Goal: Use online tool/utility: Utilize a website feature to perform a specific function

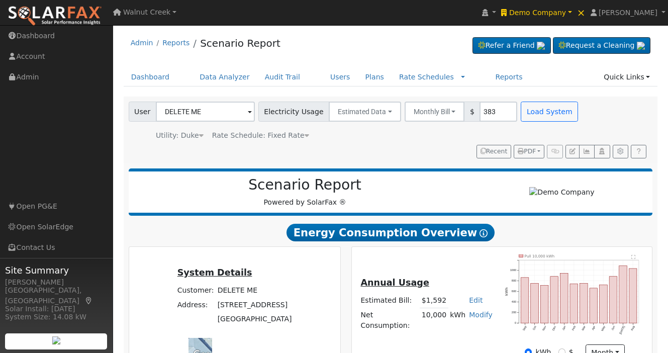
scroll to position [381, 0]
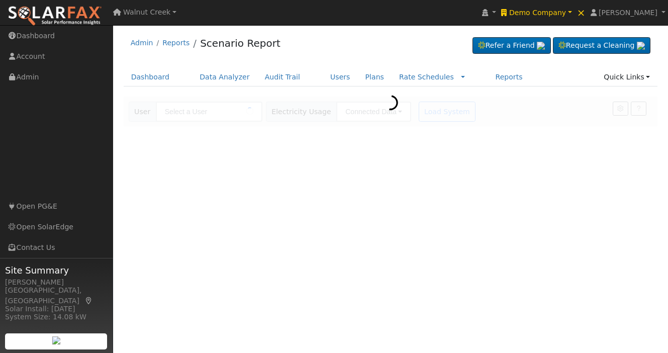
type input "DELETE ME"
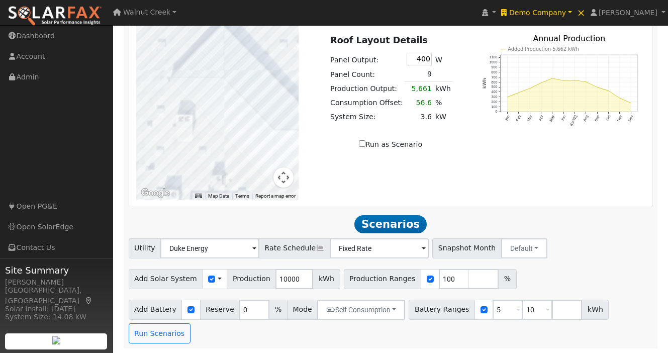
scroll to position [622, 0]
click at [163, 332] on button "Run Scenarios" at bounding box center [160, 333] width 62 height 20
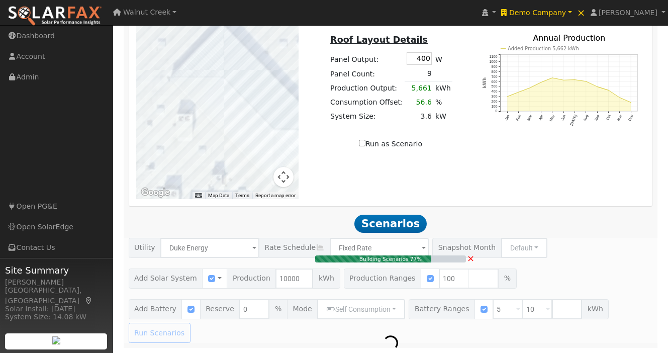
type input "6.7"
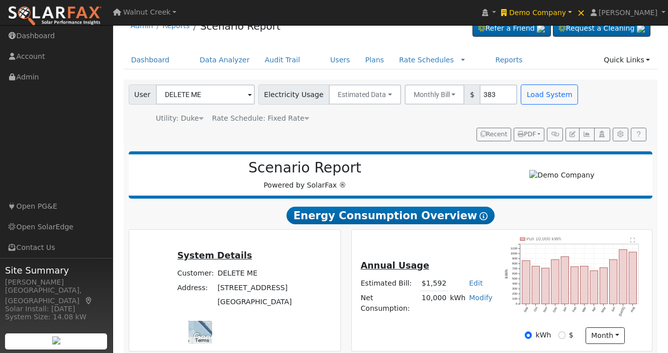
scroll to position [0, 0]
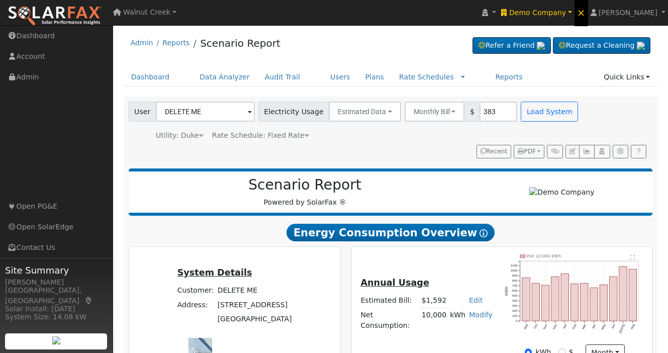
click at [586, 15] on span "×" at bounding box center [581, 13] width 9 height 12
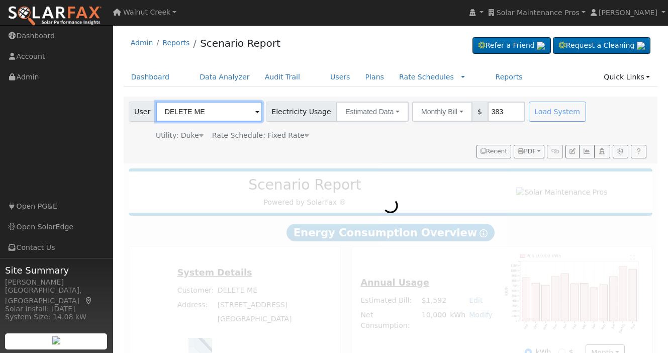
click at [233, 109] on input "DELETE ME" at bounding box center [209, 112] width 107 height 20
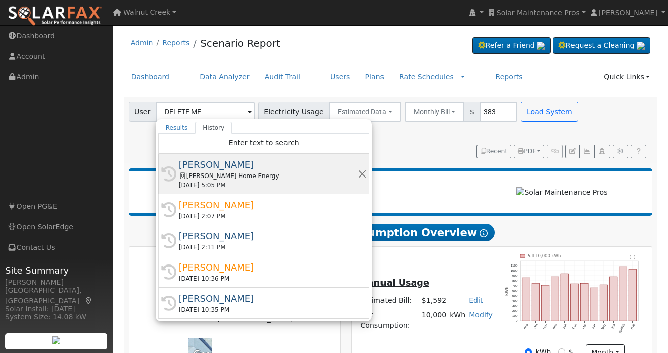
click at [271, 178] on div "Baker Home Energy" at bounding box center [268, 176] width 179 height 9
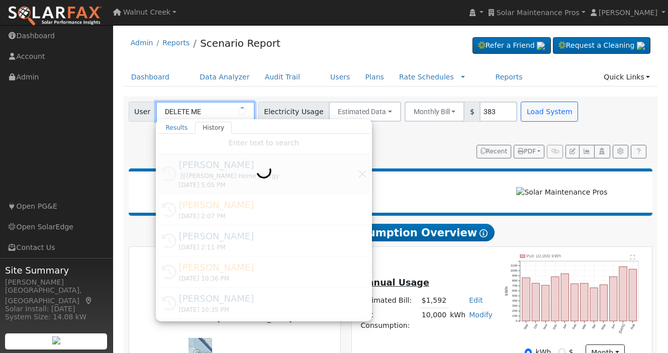
type input "Paul Castanon"
type input "San Diego Gas & Electric"
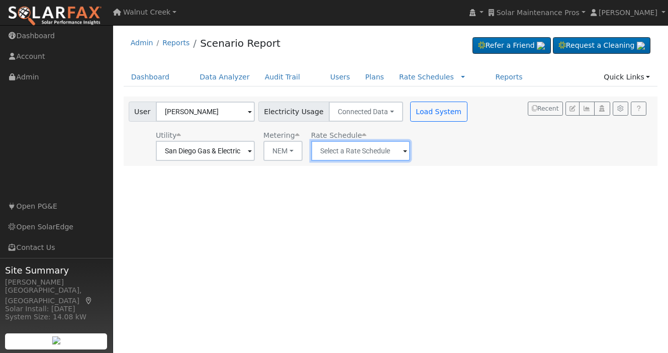
click at [345, 154] on input "text" at bounding box center [360, 151] width 99 height 20
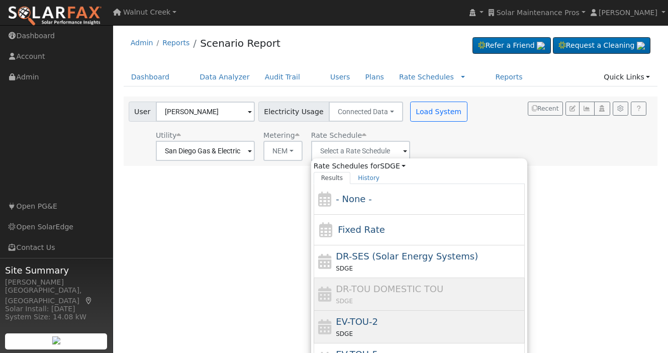
click at [401, 327] on div "EV-TOU-2 SDGE" at bounding box center [429, 327] width 187 height 24
type input "EV-TOU-2"
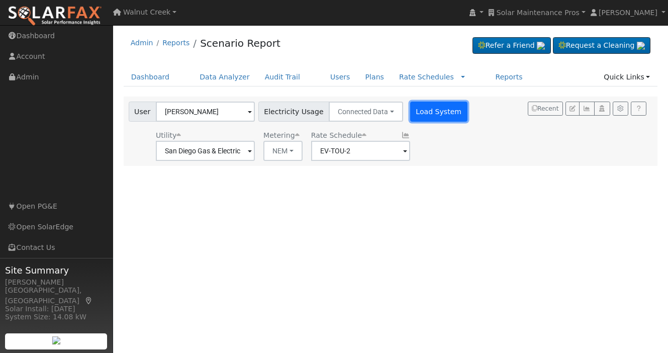
click at [425, 118] on button "Load System" at bounding box center [438, 112] width 57 height 20
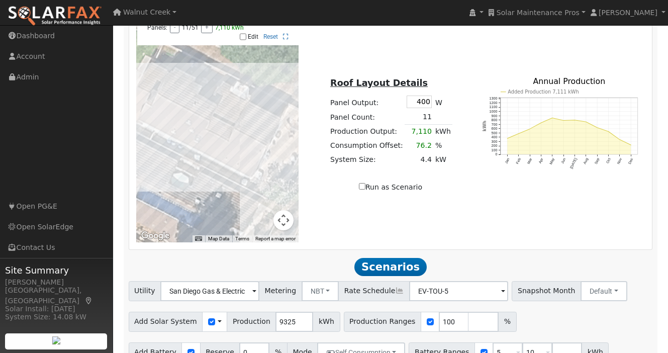
scroll to position [604, 0]
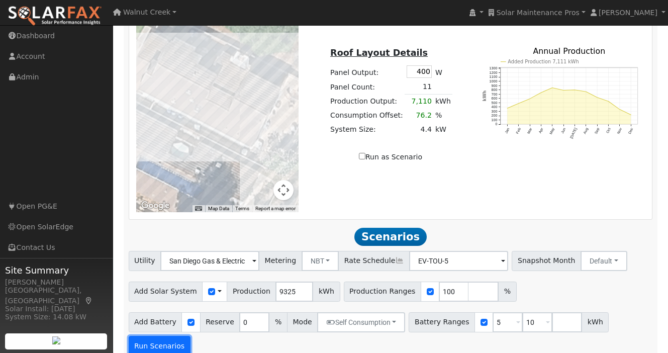
click at [159, 336] on button "Run Scenarios" at bounding box center [160, 346] width 62 height 20
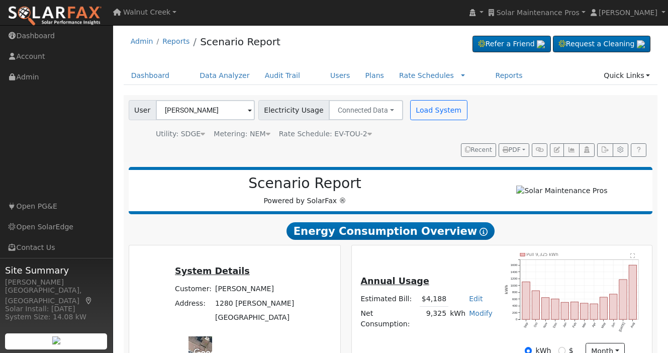
scroll to position [0, 0]
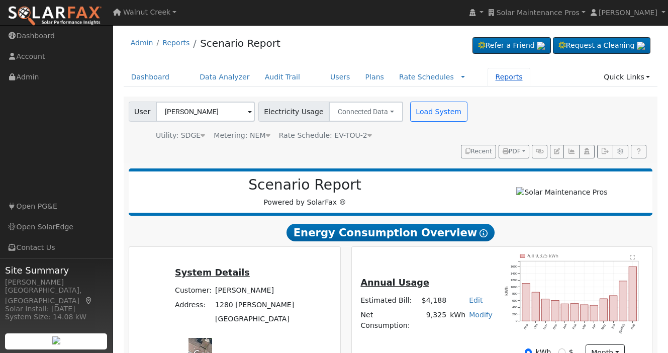
click at [502, 77] on link "Reports" at bounding box center [509, 77] width 42 height 19
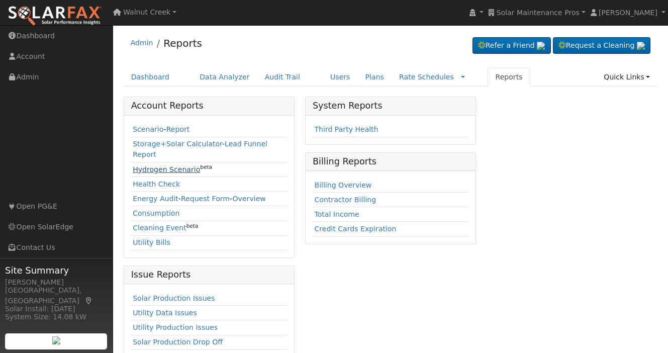
click at [169, 165] on link "Hydrogen Scenario" at bounding box center [166, 169] width 67 height 8
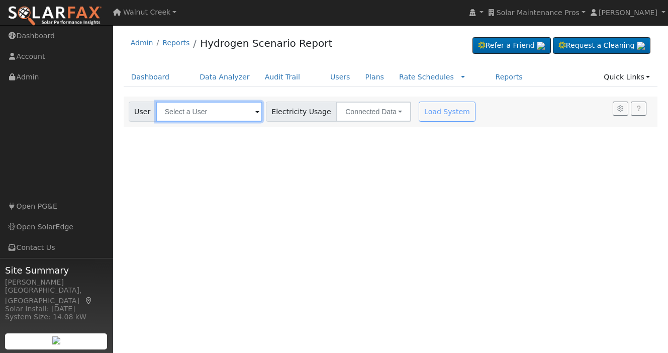
click at [219, 115] on input "text" at bounding box center [209, 112] width 107 height 20
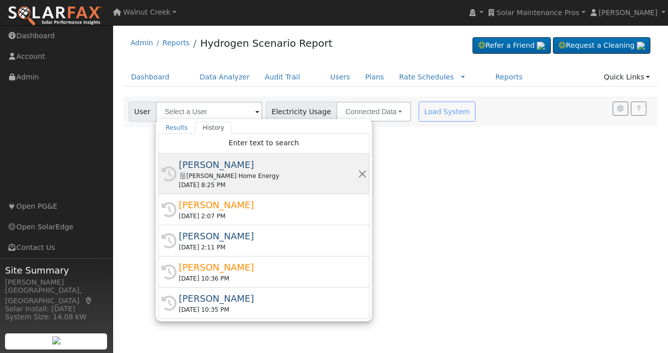
click at [244, 166] on div "Paul Castanon" at bounding box center [268, 165] width 179 height 14
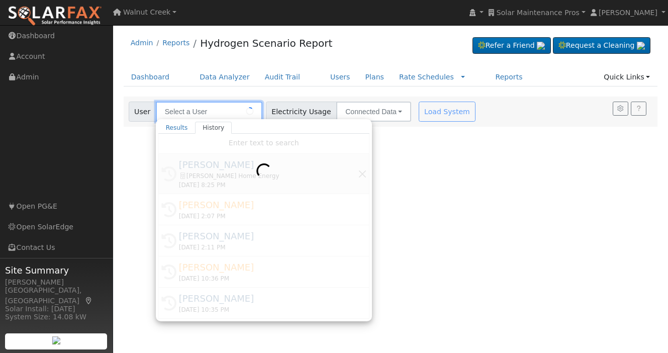
type input "Paul Castanon"
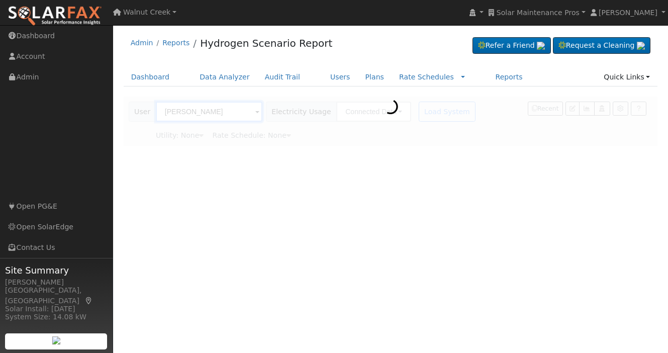
type input "San Diego Gas & Electric"
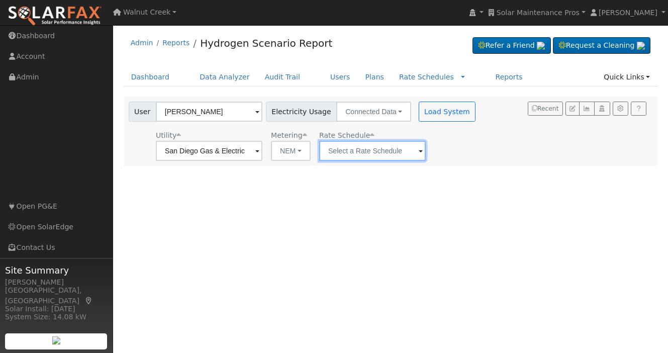
click at [376, 149] on input "text" at bounding box center [372, 151] width 107 height 20
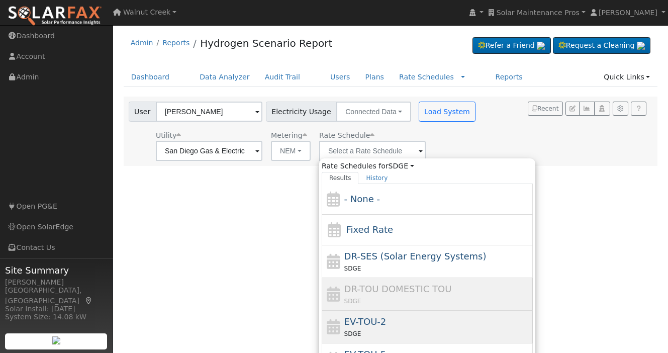
click at [409, 324] on div "EV-TOU-2 SDGE" at bounding box center [438, 327] width 187 height 24
type input "EV-TOU-2"
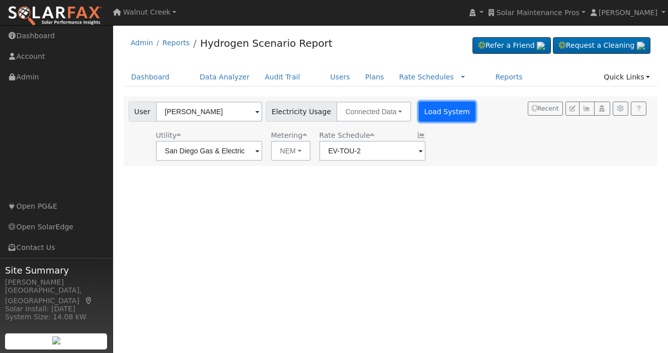
click at [429, 118] on button "Load System" at bounding box center [447, 112] width 57 height 20
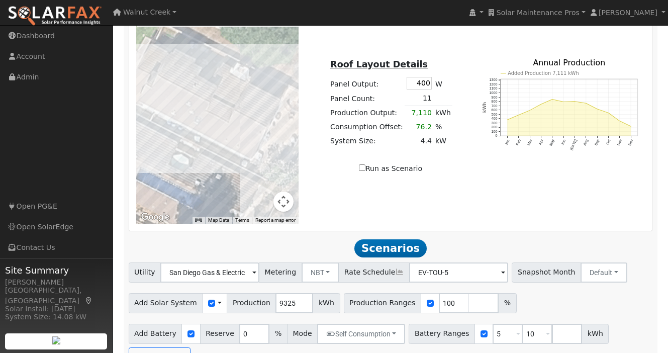
scroll to position [604, 0]
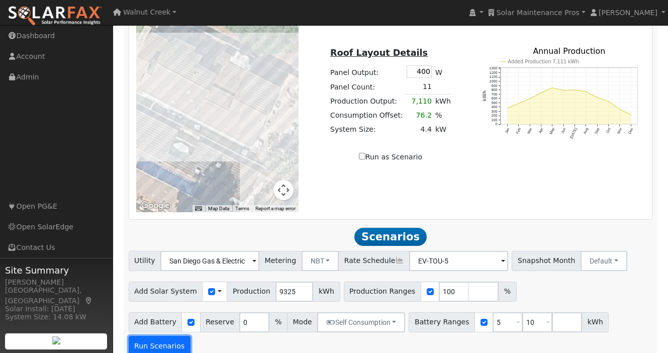
click at [176, 336] on button "Run Scenarios" at bounding box center [160, 346] width 62 height 20
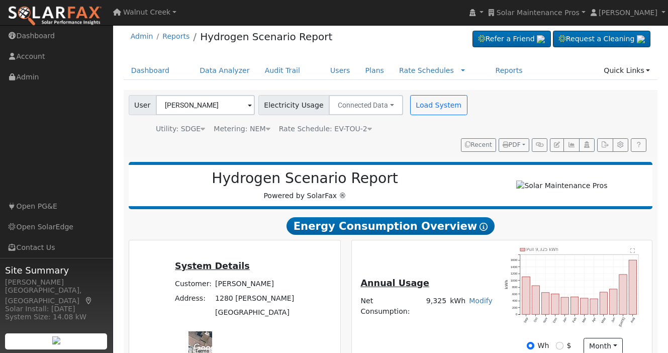
scroll to position [0, 0]
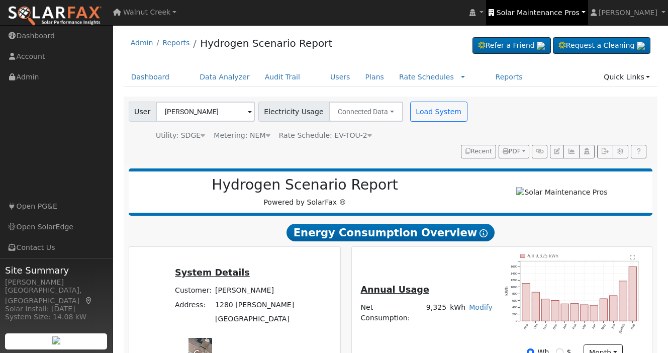
click at [561, 2] on link "Solar Maintenance Pros" at bounding box center [537, 12] width 102 height 25
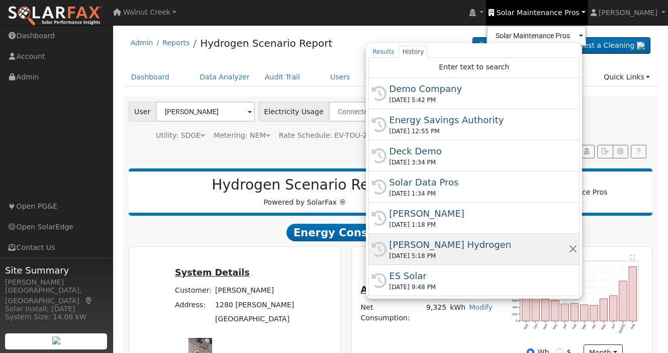
click at [548, 258] on div "09/19/2025 5:18 PM" at bounding box center [478, 255] width 179 height 9
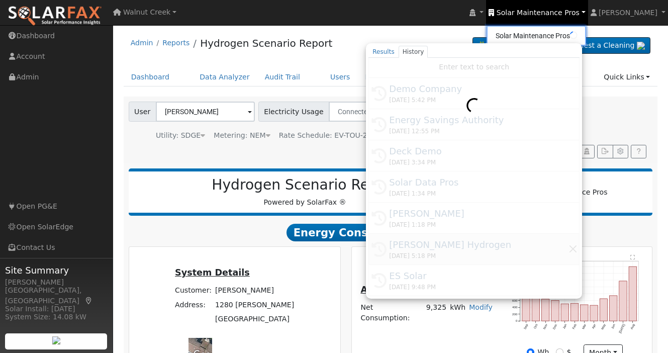
type input "[PERSON_NAME] Hydrogen"
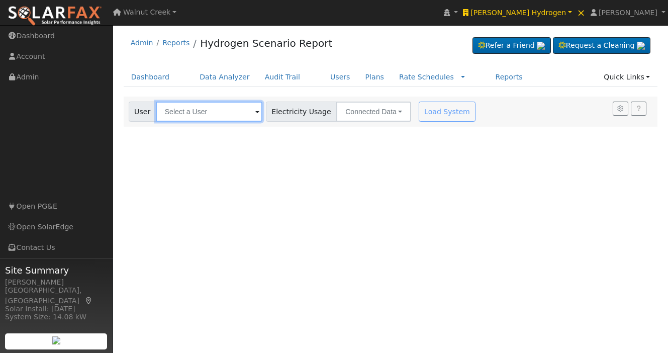
click at [208, 119] on input "text" at bounding box center [209, 112] width 107 height 20
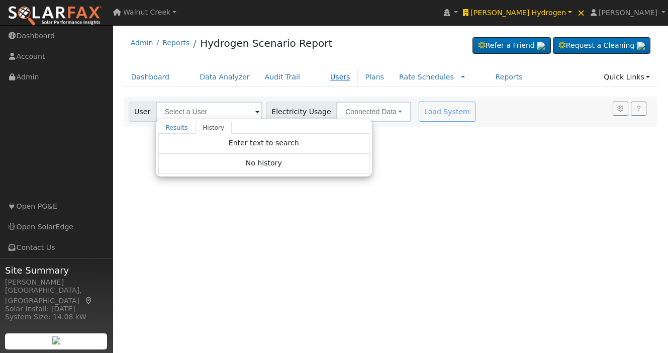
click at [334, 76] on link "Users" at bounding box center [340, 77] width 35 height 19
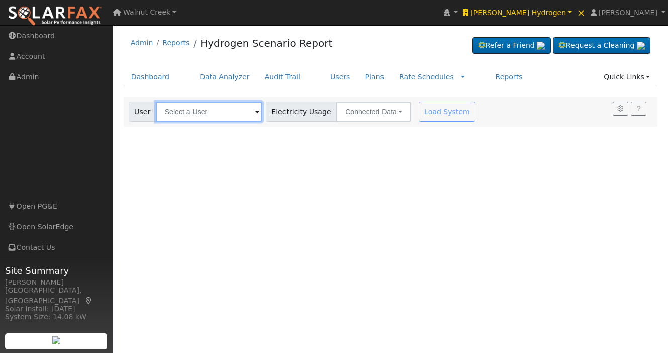
click at [212, 113] on input "text" at bounding box center [209, 112] width 107 height 20
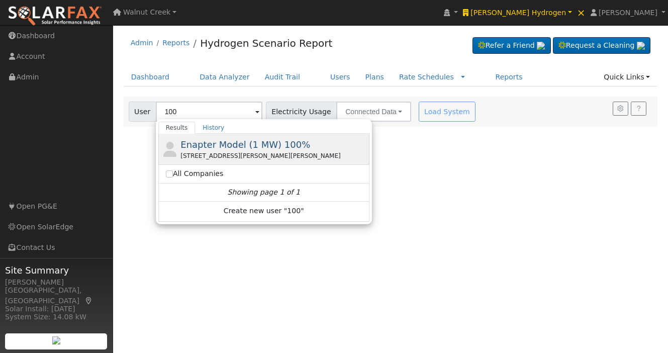
click at [281, 150] on div "Enapter Model (1 MW) 100% 7575 Carrisa Highway, Santa Margarita, CA 93453" at bounding box center [274, 149] width 187 height 23
type input "Enapter Model (1 MW) 100%"
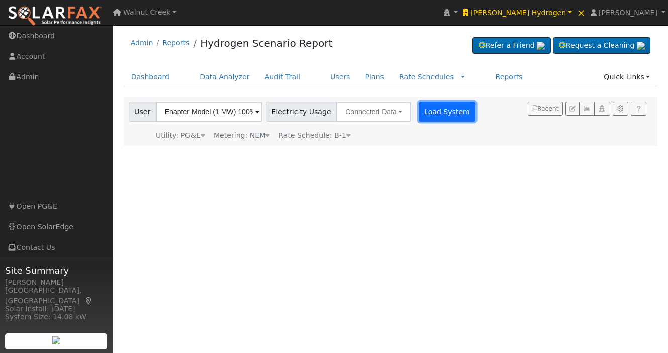
click at [435, 112] on button "Load System" at bounding box center [447, 112] width 57 height 20
